Goal: Information Seeking & Learning: Learn about a topic

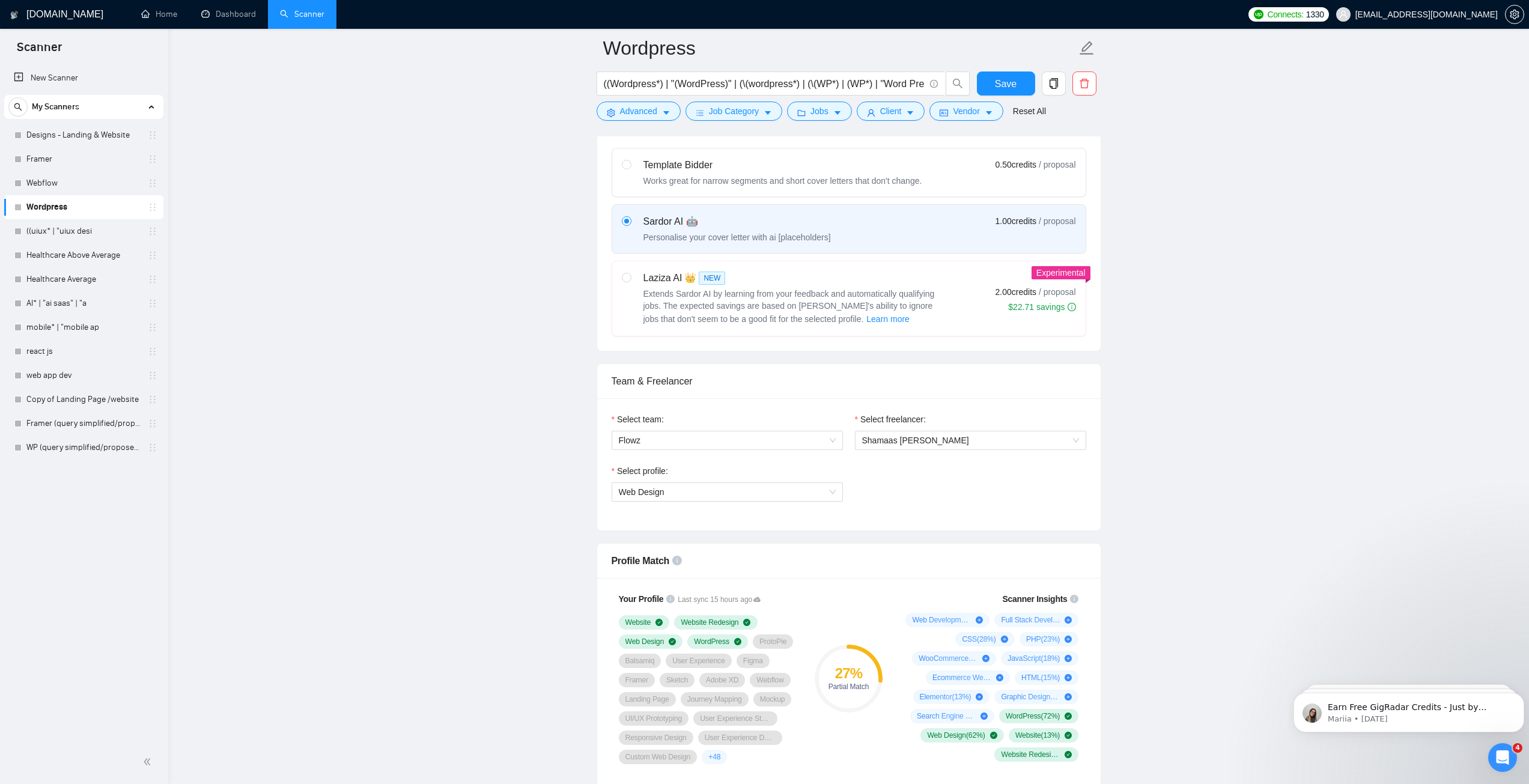
scroll to position [420, 0]
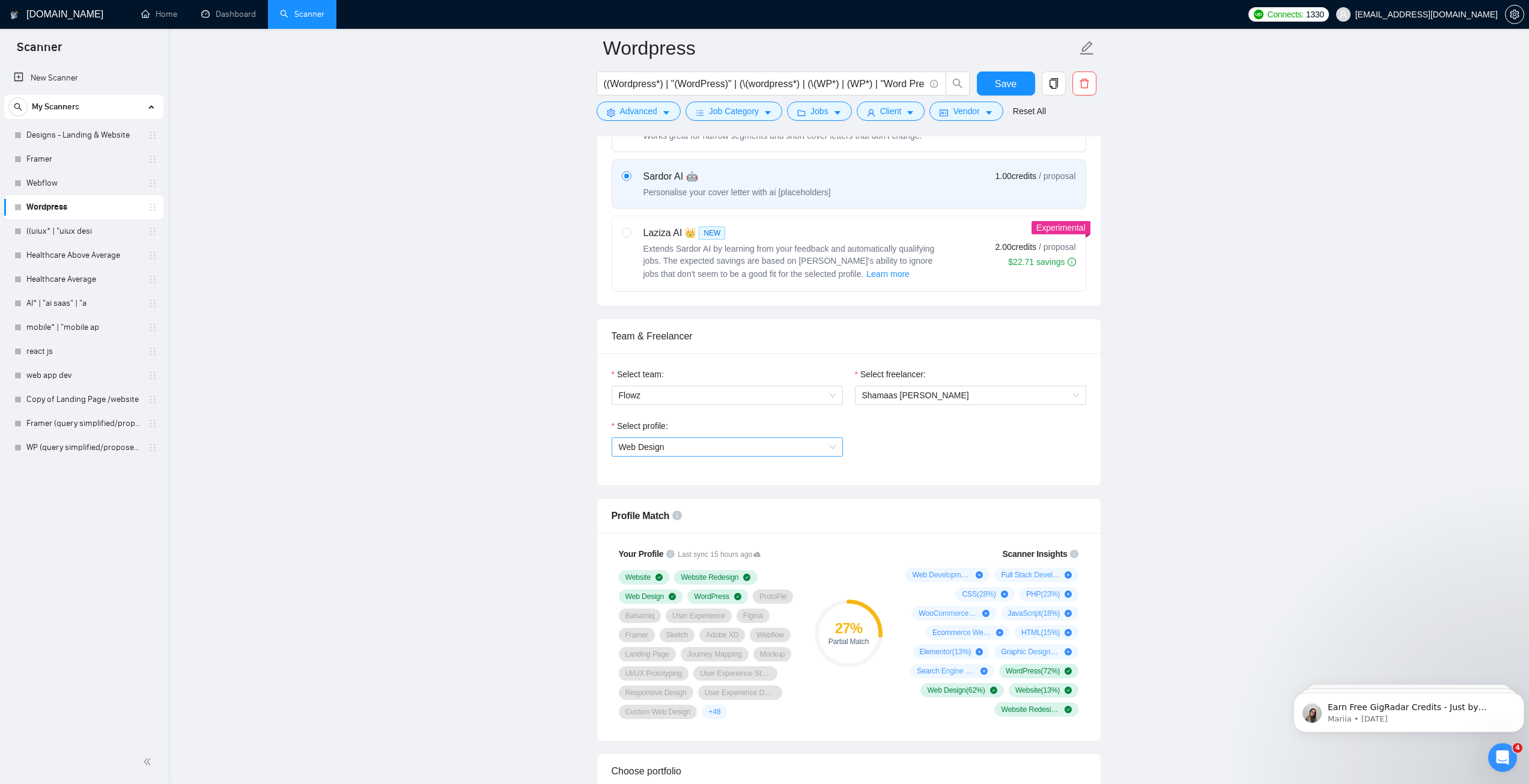
click at [692, 453] on span "Web Design" at bounding box center [727, 447] width 217 height 18
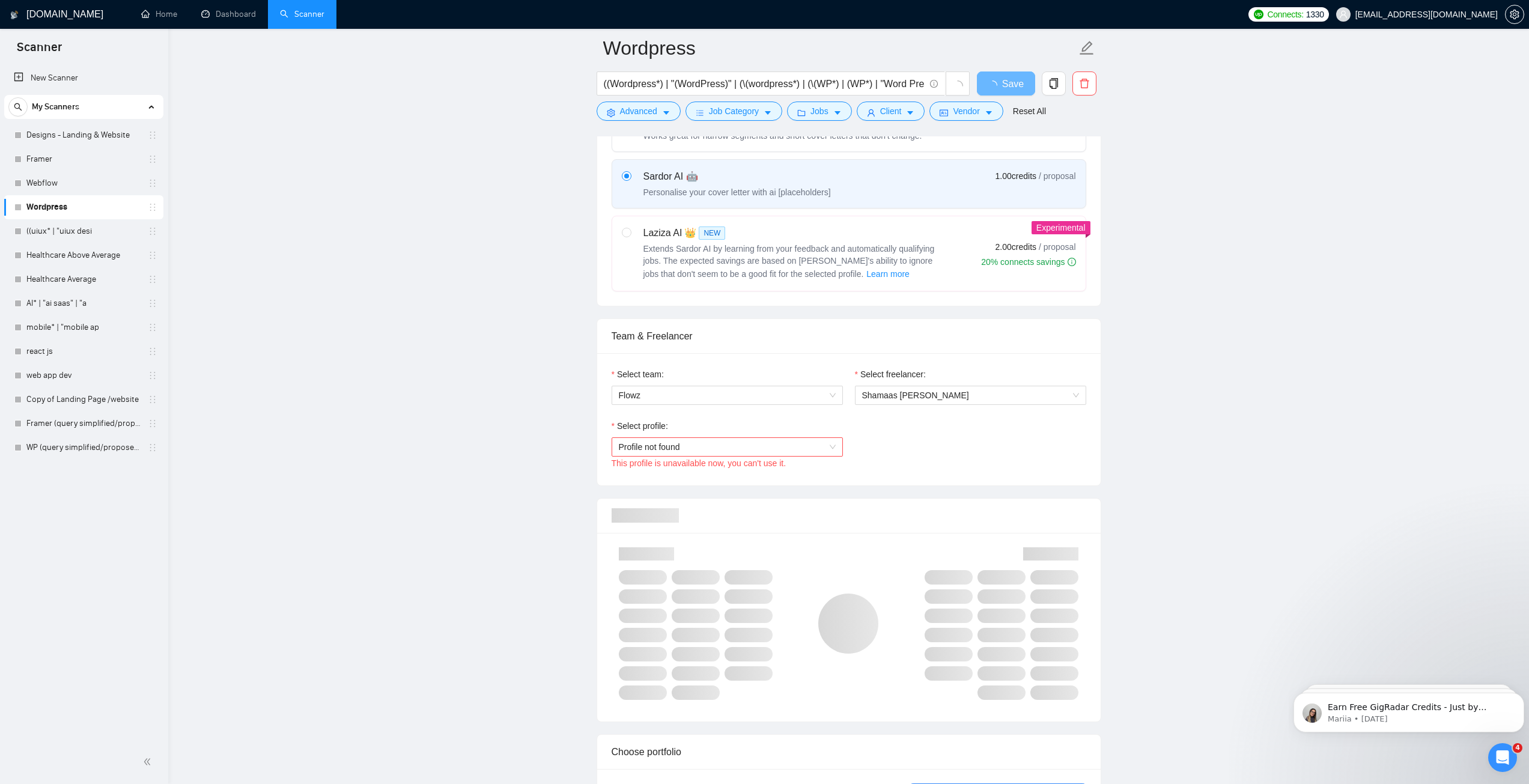
click at [662, 440] on span "Profile not found" at bounding box center [727, 447] width 217 height 18
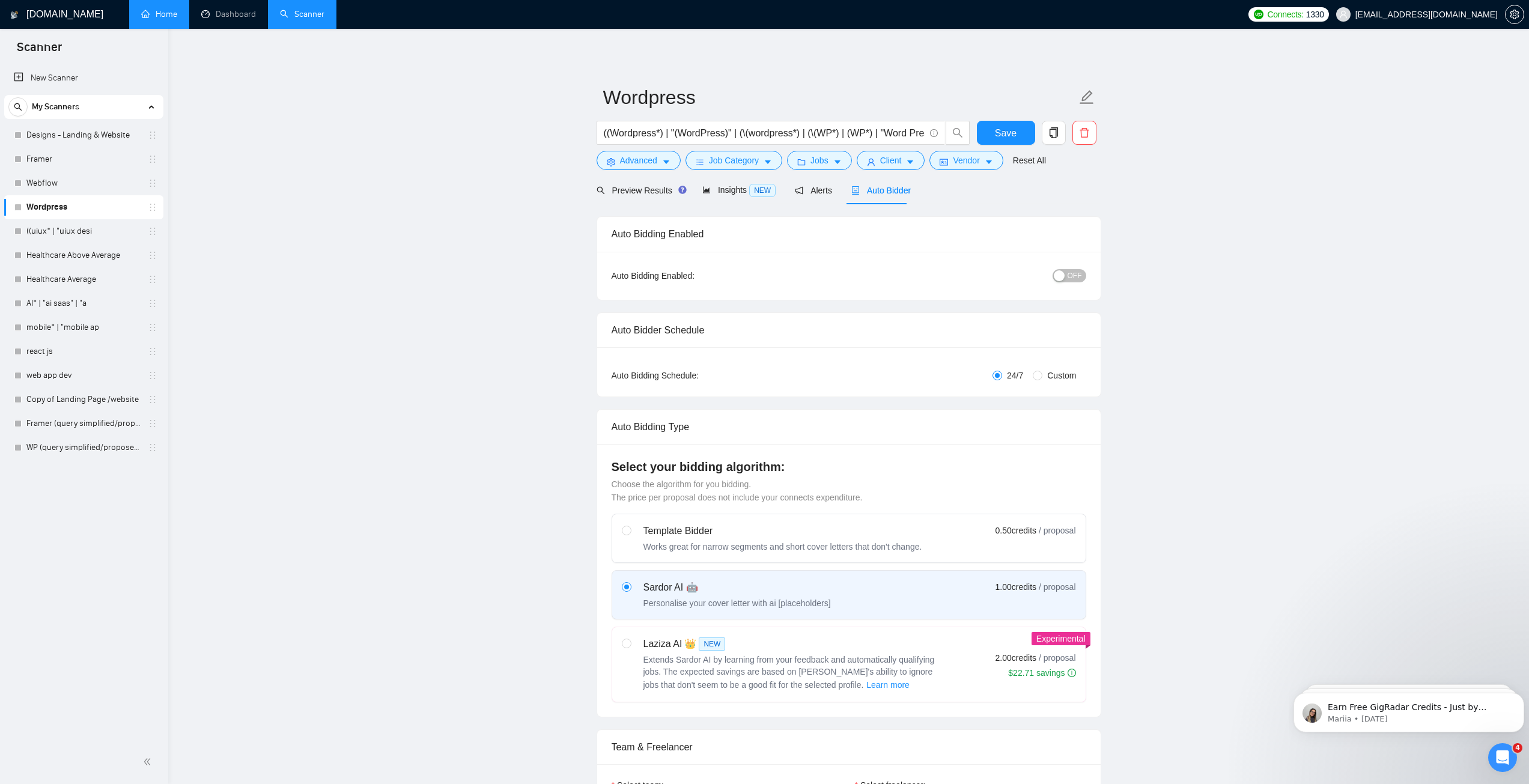
click at [165, 19] on link "Home" at bounding box center [159, 14] width 36 height 10
